Goal: Task Accomplishment & Management: Use online tool/utility

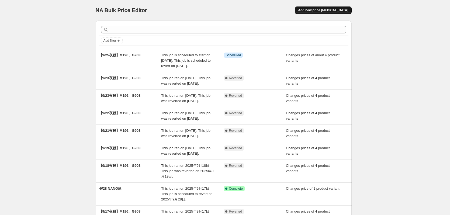
click at [342, 9] on span "Add new price [MEDICAL_DATA]" at bounding box center [323, 10] width 50 height 4
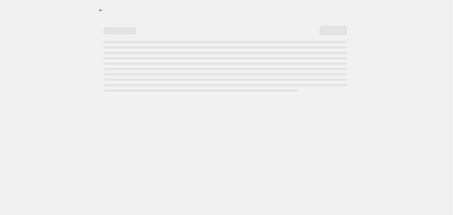
select select "percentage"
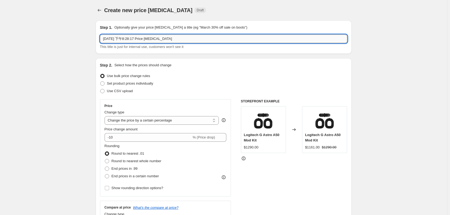
click at [161, 40] on input "[DATE] 下午8:28:17 Price [MEDICAL_DATA]" at bounding box center [223, 38] width 247 height 9
type input "9/26- SE短促"
click at [137, 86] on label "Set product prices individually" at bounding box center [126, 84] width 53 height 8
click at [100, 82] on input "Set product prices individually" at bounding box center [100, 81] width 0 height 0
radio input "true"
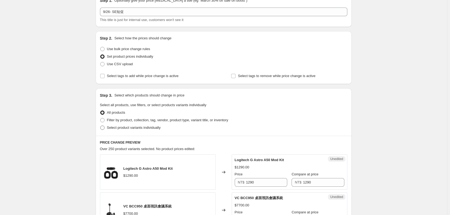
click at [134, 130] on span "Select product variants individually" at bounding box center [134, 127] width 54 height 5
click at [100, 126] on input "Select product variants individually" at bounding box center [100, 126] width 0 height 0
radio input "true"
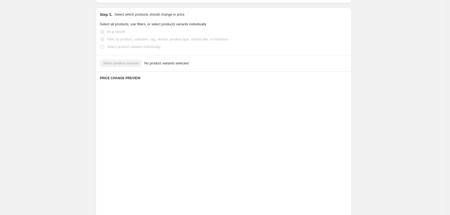
scroll to position [68, 0]
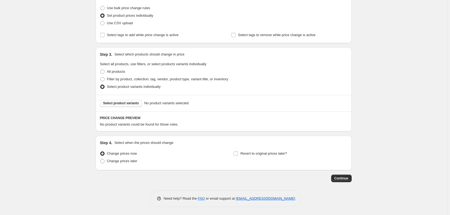
click at [131, 105] on span "Select product variants" at bounding box center [121, 103] width 36 height 4
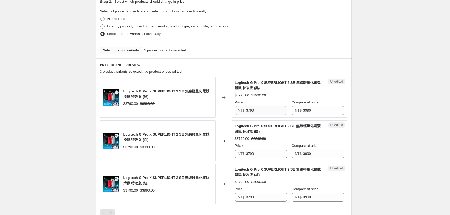
scroll to position [122, 0]
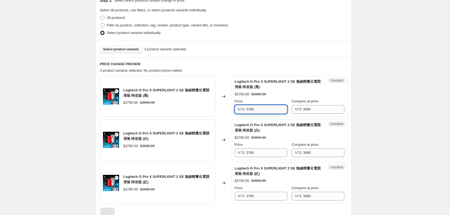
click at [275, 107] on input "3790" at bounding box center [266, 109] width 41 height 9
type input "3290"
click at [275, 107] on input "3290" at bounding box center [266, 109] width 41 height 9
click at [264, 142] on div "Price" at bounding box center [261, 144] width 53 height 5
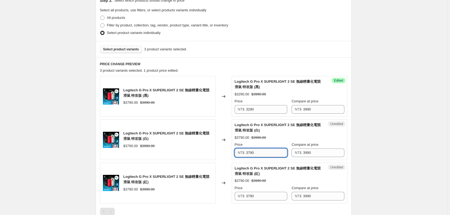
click at [265, 155] on input "3790" at bounding box center [266, 152] width 41 height 9
paste input "2"
type input "3290"
click at [262, 202] on div "Unedited Logitech G Pro X SUPERLIGHT 2 SE 無線輕量化電競滑鼠 特攻版 (紅) $3790.00 $3990.00 P…" at bounding box center [290, 183] width 116 height 41
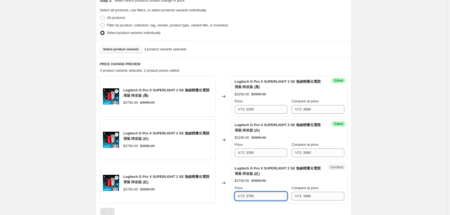
click at [271, 195] on input "3790" at bounding box center [266, 196] width 41 height 9
paste input "2"
type input "3290"
click at [276, 176] on div "Logitech G Pro X SUPERLIGHT 2 SE 無線輕量化電競滑鼠 特攻版 (紅)" at bounding box center [279, 171] width 88 height 11
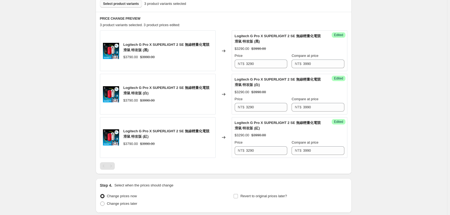
scroll to position [210, 0]
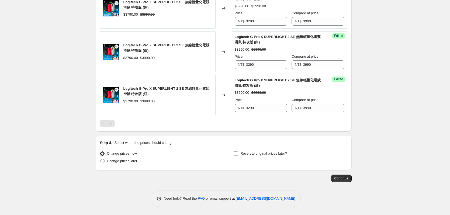
click at [122, 157] on label "Change prices now" at bounding box center [118, 154] width 37 height 8
click at [100, 152] on input "Change prices now" at bounding box center [100, 151] width 0 height 0
click at [125, 162] on span "Change prices later" at bounding box center [122, 161] width 30 height 4
click at [100, 159] on input "Change prices later" at bounding box center [100, 159] width 0 height 0
radio input "true"
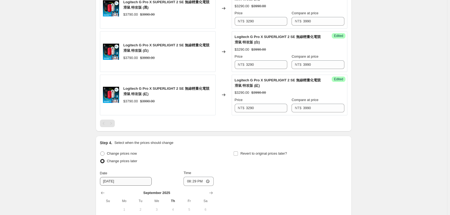
scroll to position [264, 0]
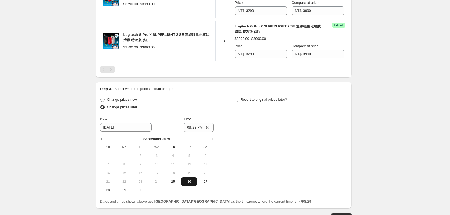
click at [189, 182] on span "26" at bounding box center [189, 181] width 12 height 4
click at [210, 128] on input "20:29" at bounding box center [198, 127] width 30 height 9
click at [194, 129] on input "08:29" at bounding box center [198, 127] width 30 height 9
click at [196, 128] on input "08:29" at bounding box center [198, 127] width 30 height 9
type input "00:00"
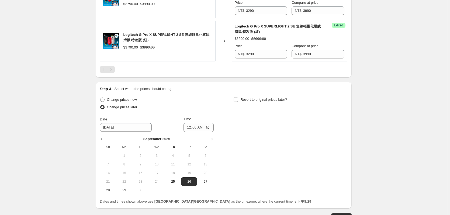
click at [269, 105] on div "Revert to original prices later?" at bounding box center [290, 104] width 114 height 16
click at [262, 100] on span "Revert to original prices later?" at bounding box center [263, 100] width 47 height 4
click at [238, 100] on input "Revert to original prices later?" at bounding box center [236, 100] width 4 height 4
checkbox input "true"
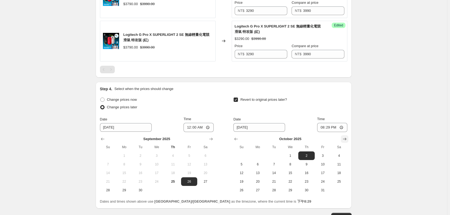
click at [345, 137] on icon "Show next month, November 2025" at bounding box center [344, 138] width 5 height 5
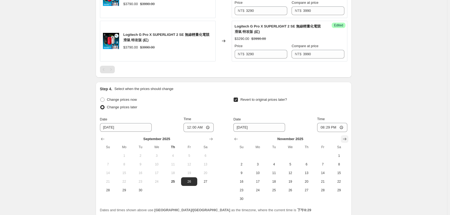
click at [345, 137] on icon "Show next month, December 2025" at bounding box center [344, 138] width 5 height 5
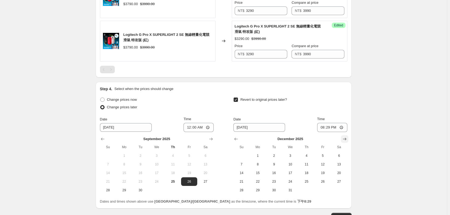
click at [345, 137] on icon "Show next month, January 2026" at bounding box center [344, 138] width 5 height 5
drag, startPoint x: 239, startPoint y: 134, endPoint x: 240, endPoint y: 139, distance: 5.0
click at [239, 134] on div "[DATE] Su Mo Tu We Th Fr Sa 1 2 3 4 5 6 7 8 9 10 11 12 13 14 15 16 17 18 19 20 …" at bounding box center [288, 163] width 118 height 62
click at [240, 139] on button "Show previous month, December 2025" at bounding box center [236, 139] width 8 height 8
click at [245, 189] on span "28" at bounding box center [241, 190] width 12 height 4
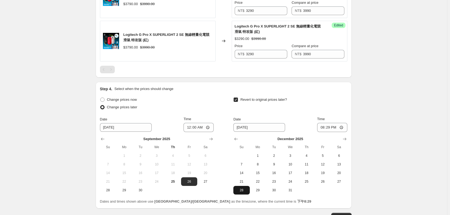
type input "[DATE]"
click at [331, 126] on input "20:29" at bounding box center [332, 127] width 30 height 9
type input "23:59"
click at [351, 91] on div "Step 4. Select when the prices should change Change prices now Change prices la…" at bounding box center [224, 145] width 256 height 127
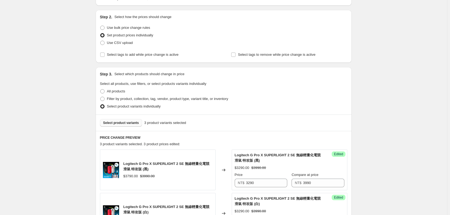
scroll to position [0, 0]
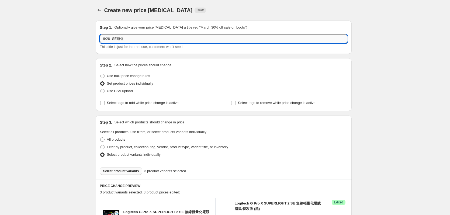
click at [112, 38] on input "9/26- SE短促" at bounding box center [223, 38] width 247 height 9
type input "9/26-12/28 SE短促"
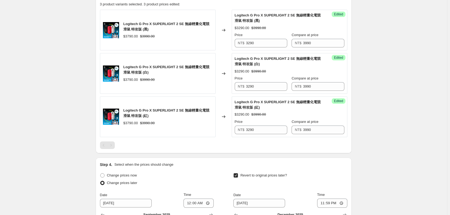
scroll to position [302, 0]
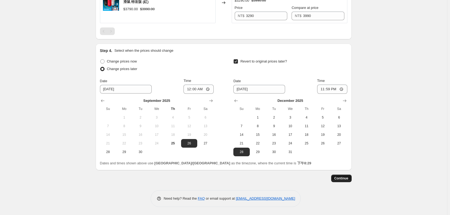
click at [352, 178] on button "Continue" at bounding box center [341, 179] width 20 height 8
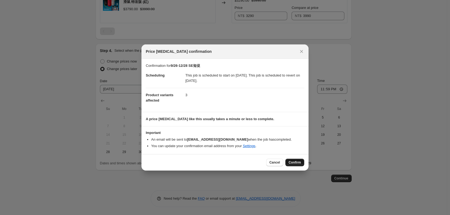
click at [293, 162] on span "Confirm" at bounding box center [295, 162] width 12 height 4
